Goal: Information Seeking & Learning: Find specific fact

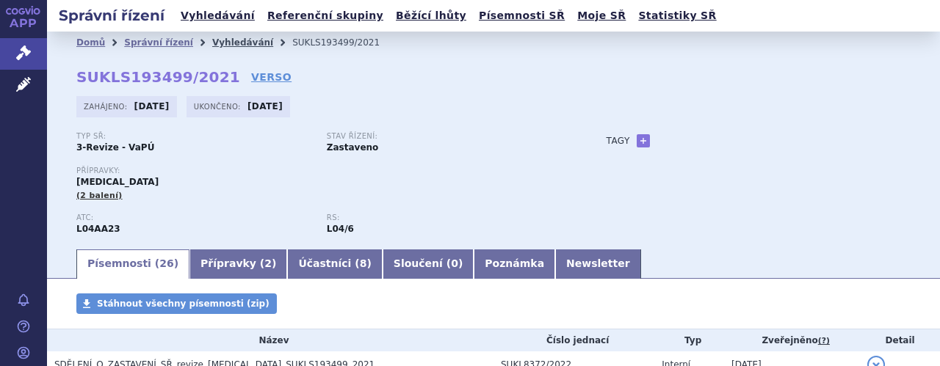
click at [222, 38] on link "Vyhledávání" at bounding box center [242, 42] width 61 height 10
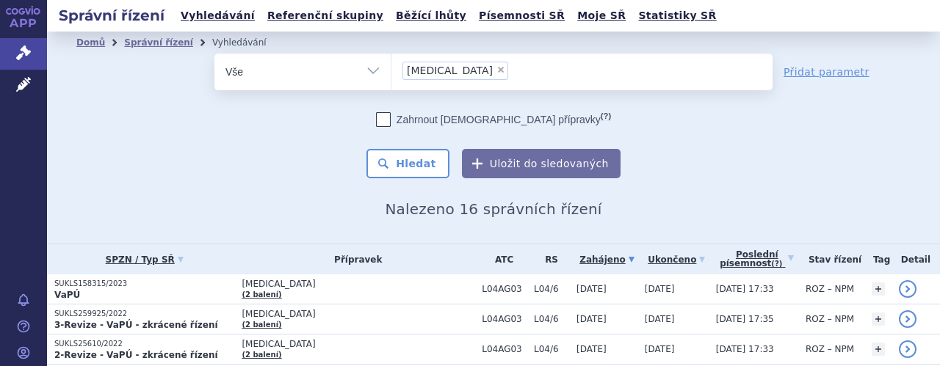
click at [513, 71] on input "Tysabri × Tysabri" at bounding box center [517, 70] width 8 height 18
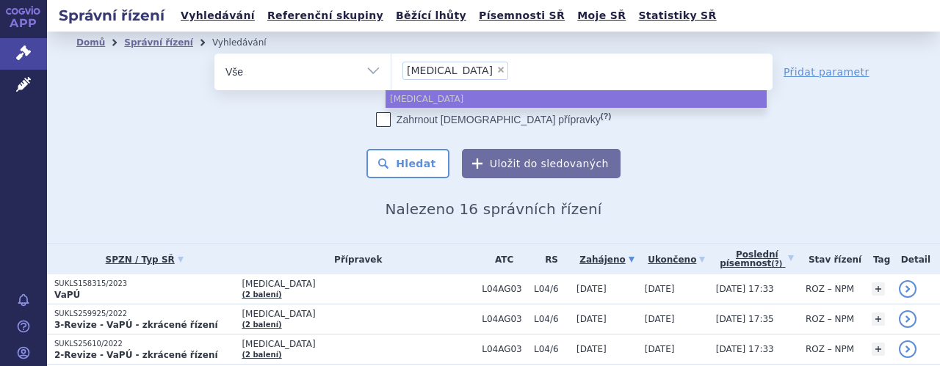
select select
type input "Tysabri"
type input "Tysa"
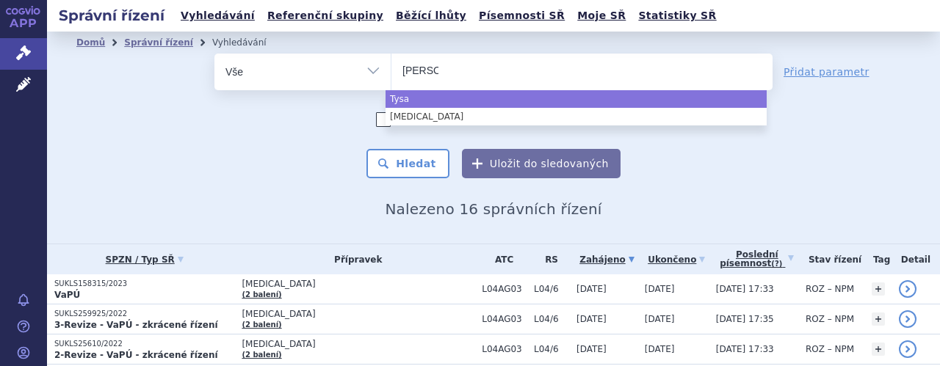
type input "T"
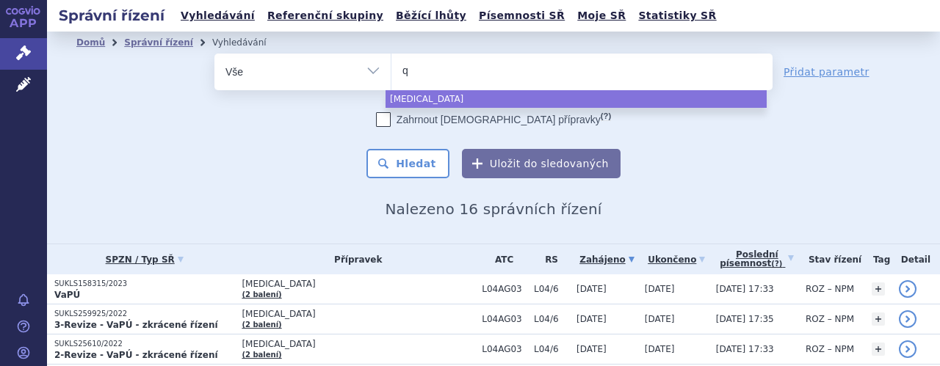
type input "qa"
type input "qals"
type input "qalso"
type input "qalsod"
type input "qalsody"
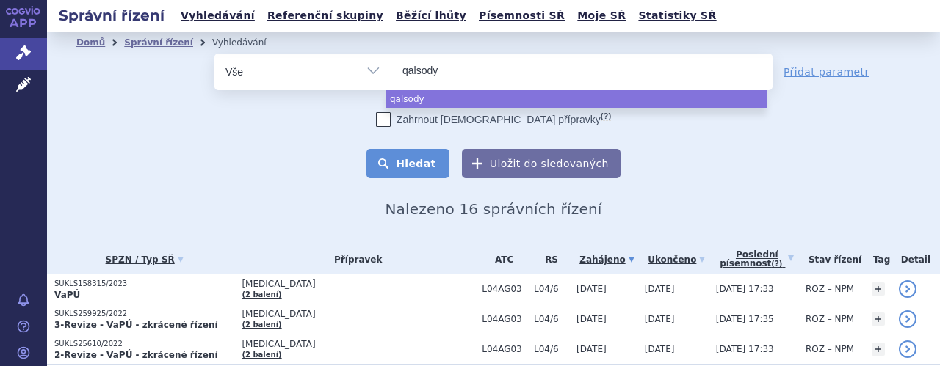
select select "qalsody"
click at [418, 165] on button "Hledat" at bounding box center [407, 163] width 83 height 29
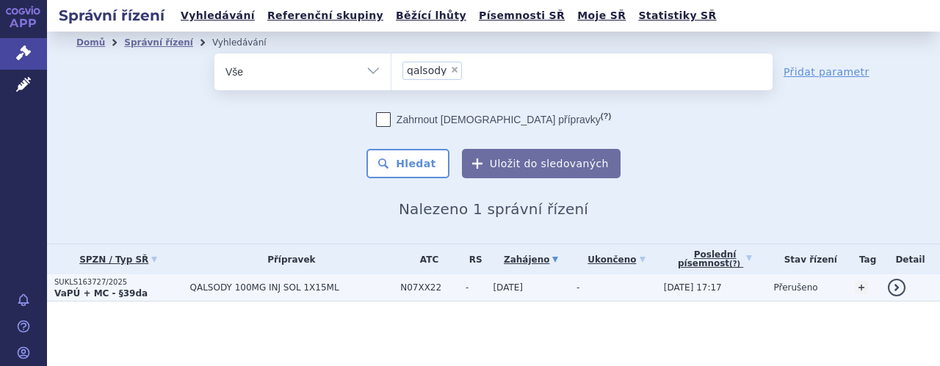
click at [352, 283] on span "QALSODY 100MG INJ SOL 1X15ML" at bounding box center [291, 288] width 203 height 10
